Goal: Navigation & Orientation: Find specific page/section

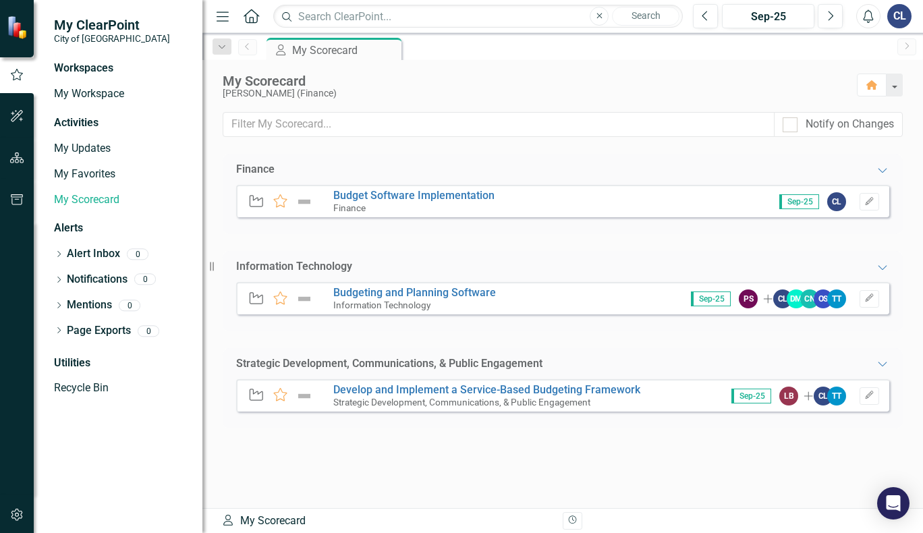
click at [73, 33] on small "City of [GEOGRAPHIC_DATA]" at bounding box center [112, 38] width 116 height 11
click at [77, 23] on span "My ClearPoint" at bounding box center [112, 25] width 116 height 16
click at [15, 27] on img at bounding box center [19, 28] width 24 height 24
click at [18, 28] on img at bounding box center [19, 28] width 24 height 24
click at [248, 18] on icon "Home" at bounding box center [251, 16] width 18 height 14
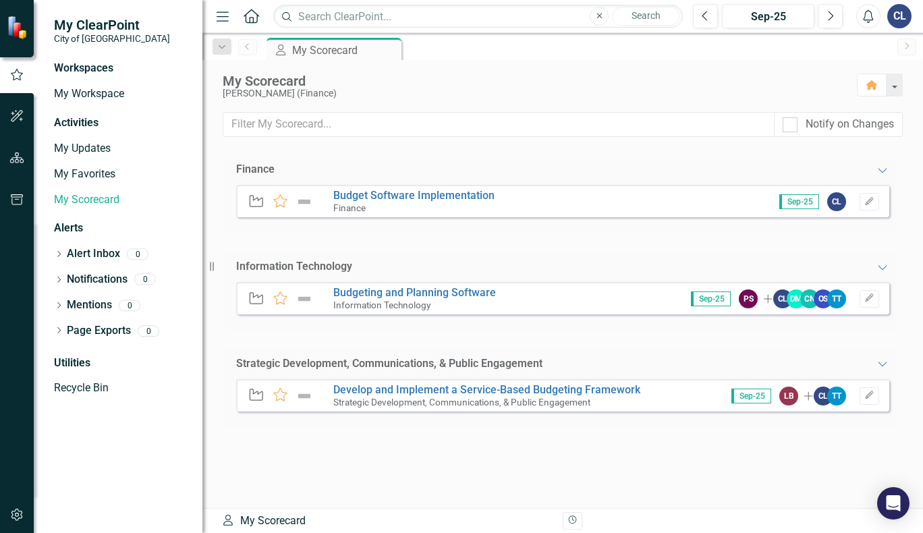
click at [250, 18] on icon "Home" at bounding box center [251, 16] width 18 height 14
click at [221, 11] on icon "button" at bounding box center [223, 15] width 12 height 9
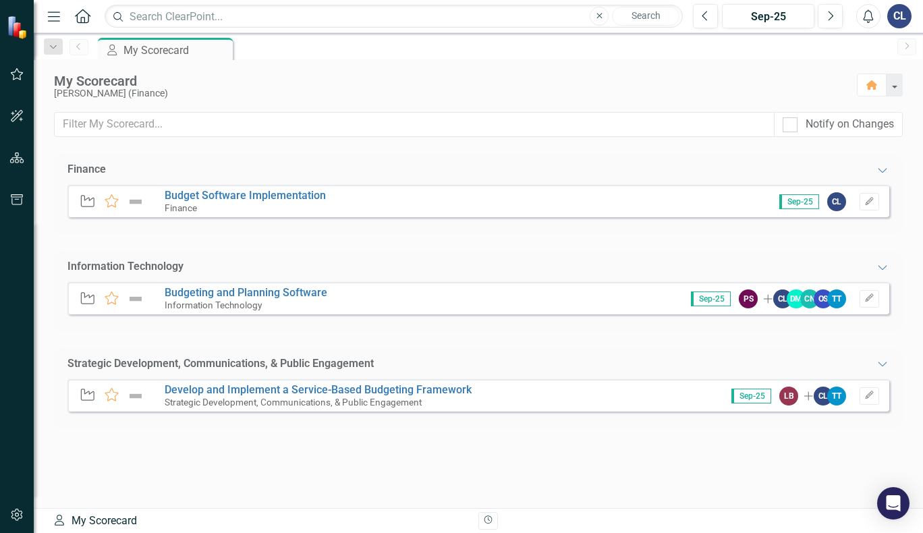
click at [896, 16] on div "CL" at bounding box center [900, 16] width 24 height 24
click at [82, 14] on icon "Home" at bounding box center [83, 16] width 18 height 14
click at [19, 158] on icon "button" at bounding box center [17, 158] width 14 height 11
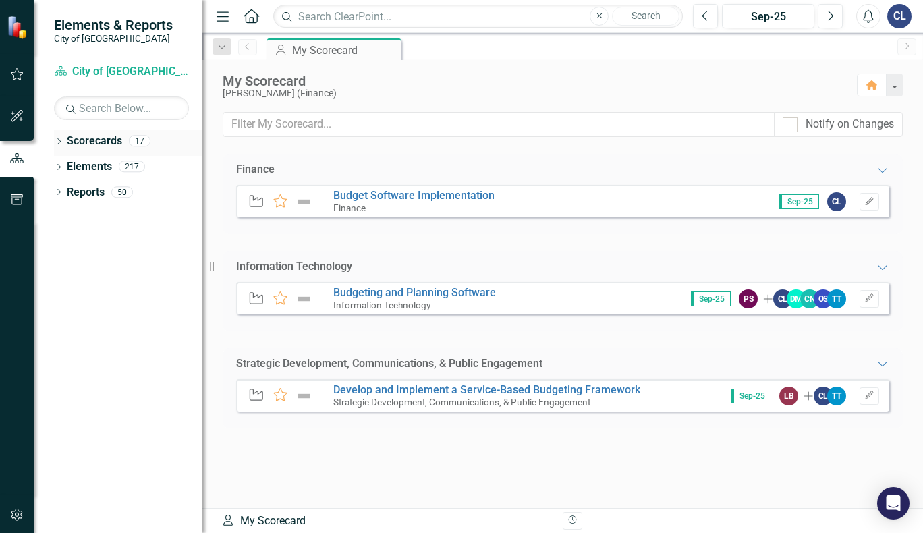
click at [77, 144] on link "Scorecards" at bounding box center [94, 142] width 55 height 16
click at [51, 141] on div "Dropdown Scorecards 17 Dropdown City of [GEOGRAPHIC_DATA] Corporate Plan Buildi…" at bounding box center [118, 331] width 169 height 403
click at [57, 140] on icon "Dropdown" at bounding box center [58, 142] width 9 height 7
click at [88, 164] on link "City of [GEOGRAPHIC_DATA] Corporate Plan" at bounding box center [138, 167] width 128 height 16
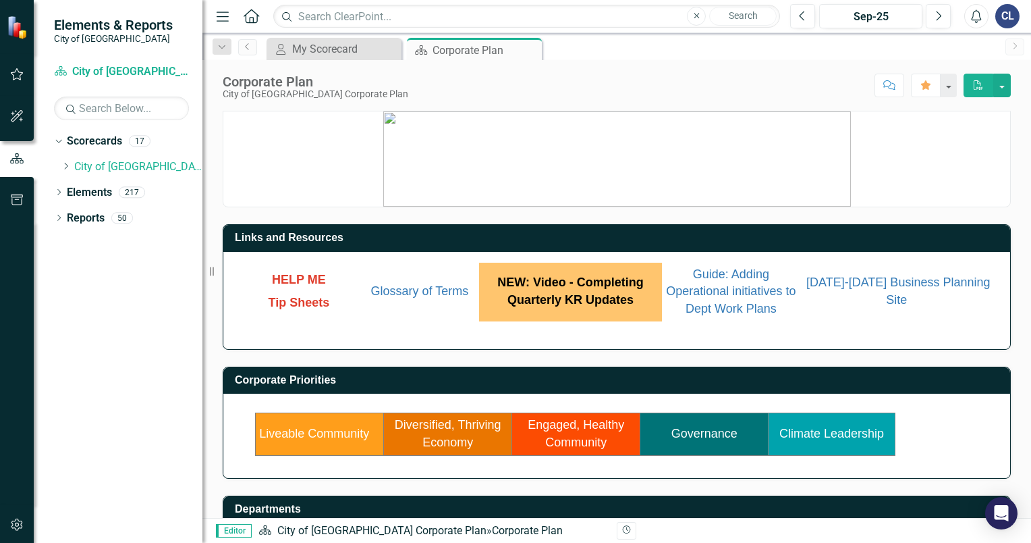
click at [699, 427] on link "Governance" at bounding box center [705, 434] width 66 height 14
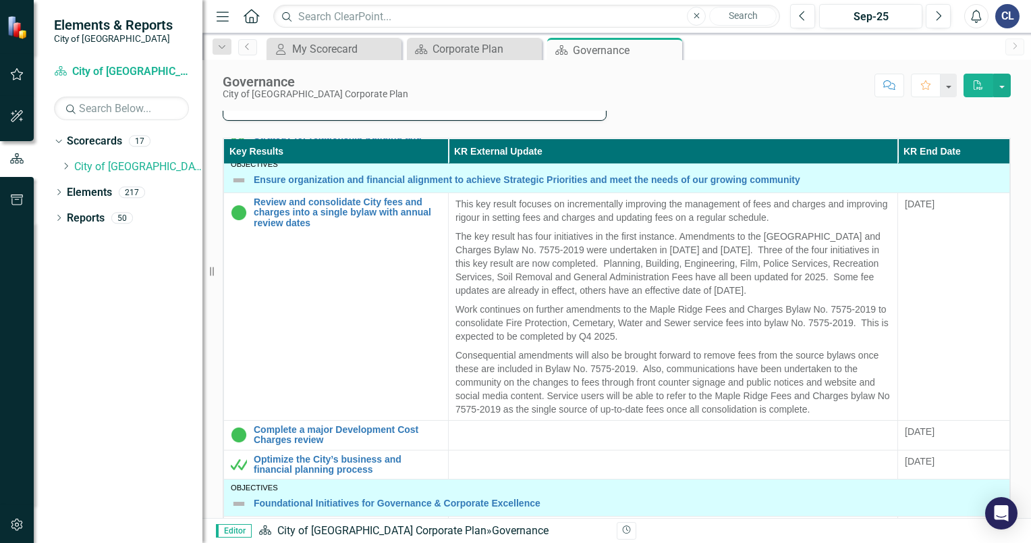
scroll to position [710, 0]
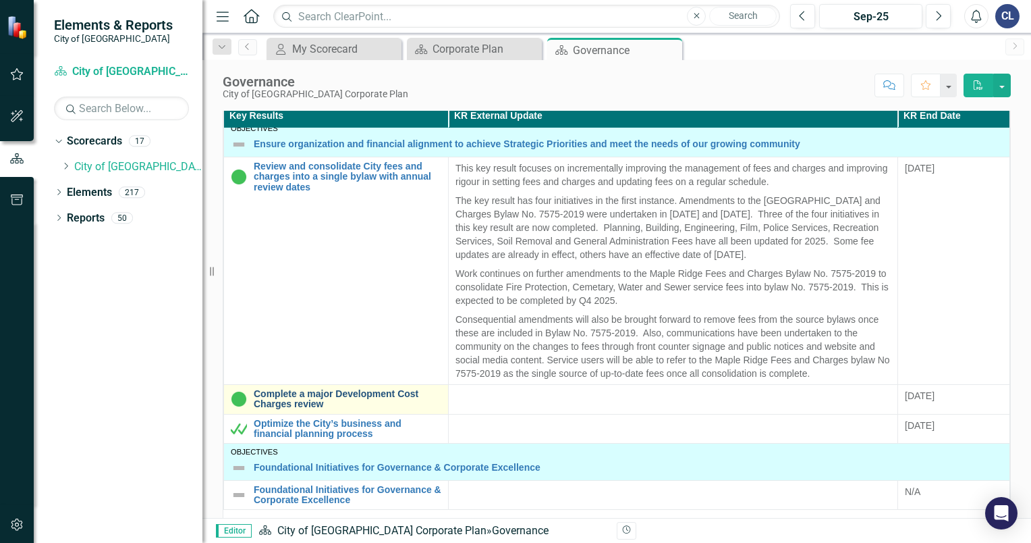
click at [352, 399] on link "Complete a major Development Cost Charges review" at bounding box center [348, 399] width 188 height 21
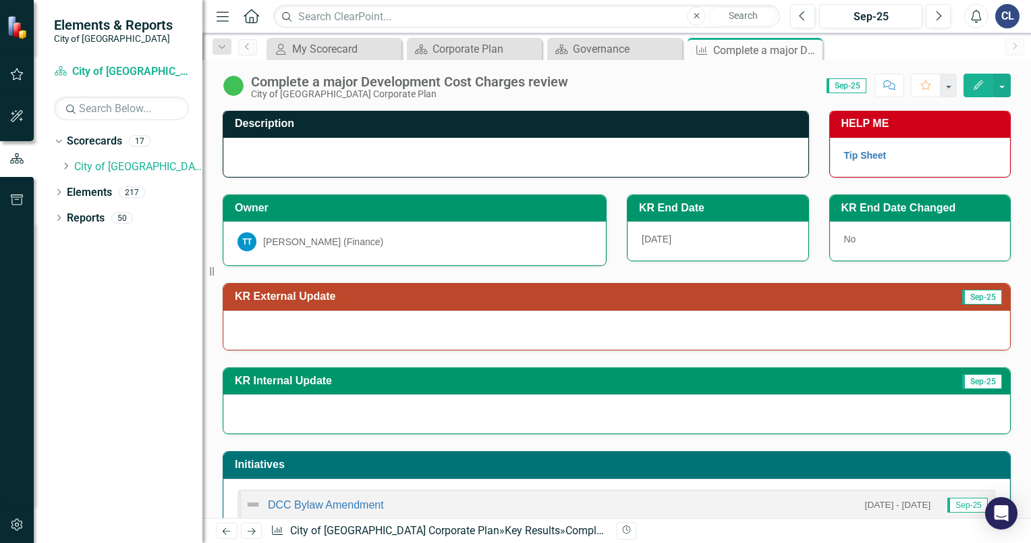
scroll to position [2, 0]
